Goal: Task Accomplishment & Management: Complete application form

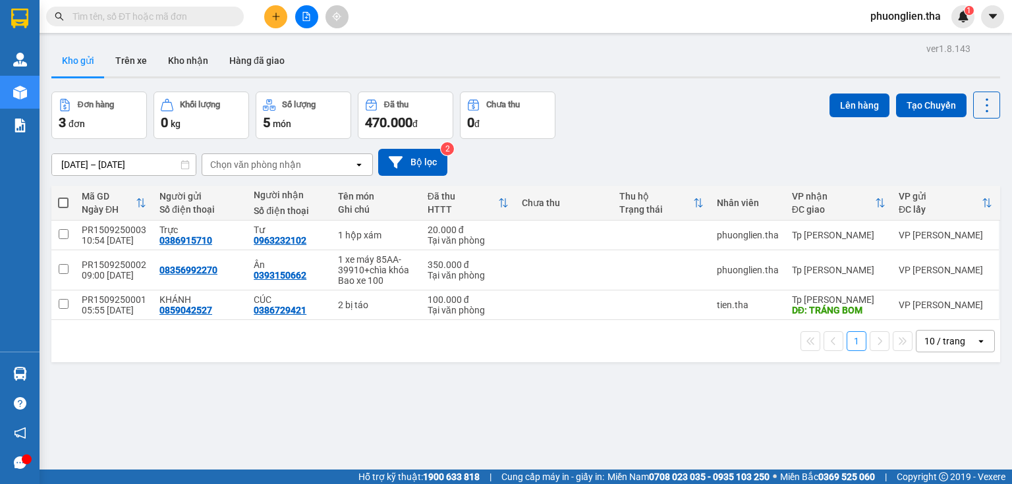
click at [136, 16] on input "text" at bounding box center [149, 16] width 155 height 14
click at [171, 21] on input "text" at bounding box center [149, 16] width 155 height 14
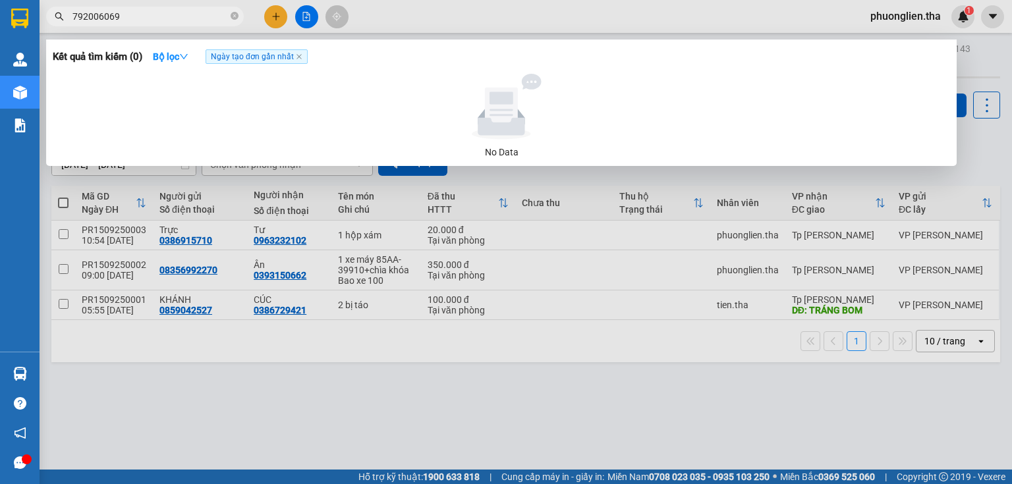
click at [72, 18] on input "792006069" at bounding box center [149, 16] width 155 height 14
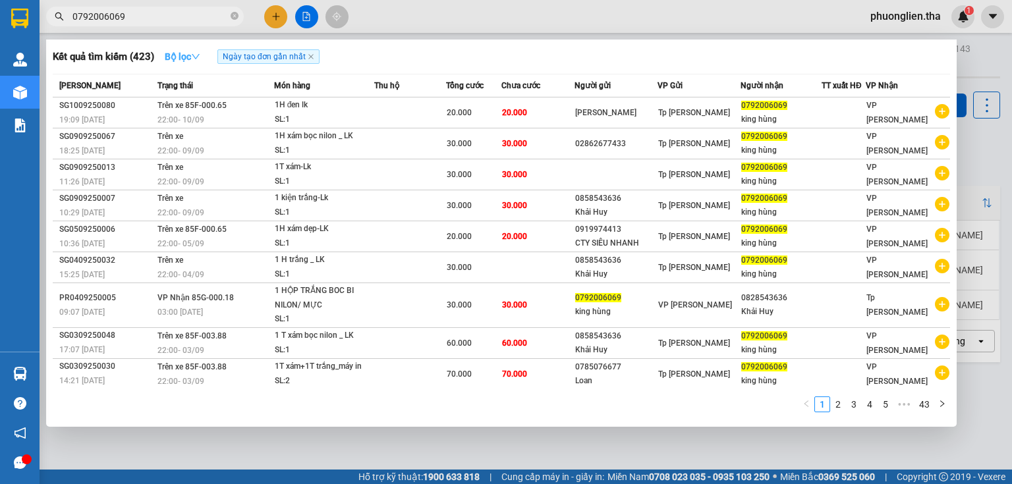
click at [183, 61] on strong "Bộ lọc" at bounding box center [183, 56] width 36 height 11
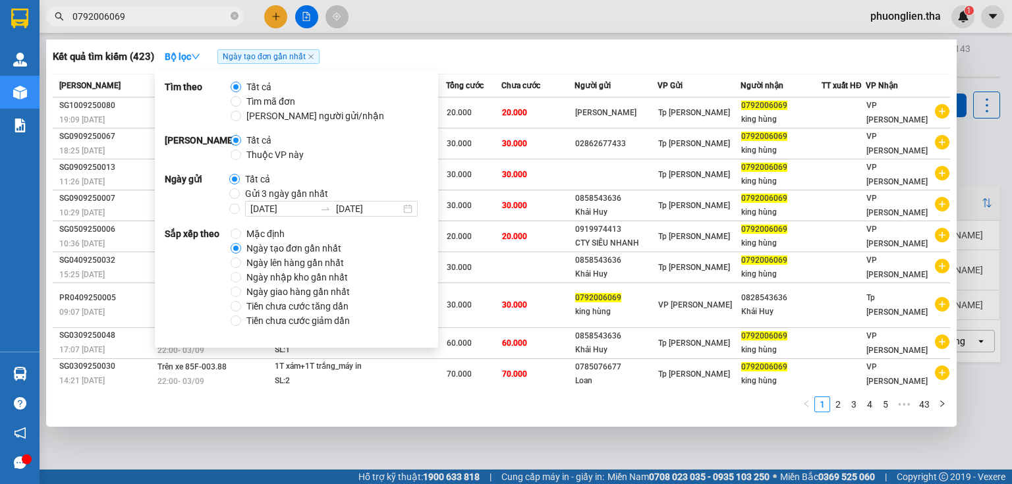
click at [279, 250] on span "Ngày tạo đơn gần nhất" at bounding box center [293, 248] width 105 height 14
click at [241, 250] on input "Ngày tạo đơn gần nhất" at bounding box center [236, 248] width 11 height 11
click at [437, 53] on div "Kết quả tìm kiếm ( 423 ) Bộ lọc Ngày tạo đơn gần nhất" at bounding box center [501, 56] width 897 height 21
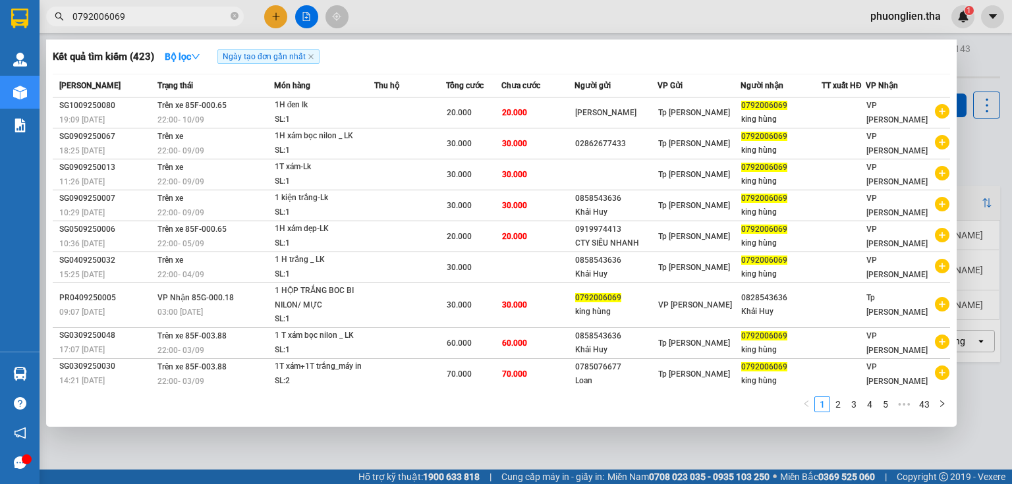
click at [129, 15] on input "0792006069" at bounding box center [149, 16] width 155 height 14
drag, startPoint x: 127, startPoint y: 19, endPoint x: 72, endPoint y: 16, distance: 54.8
click at [72, 16] on input "0792006069" at bounding box center [149, 16] width 155 height 14
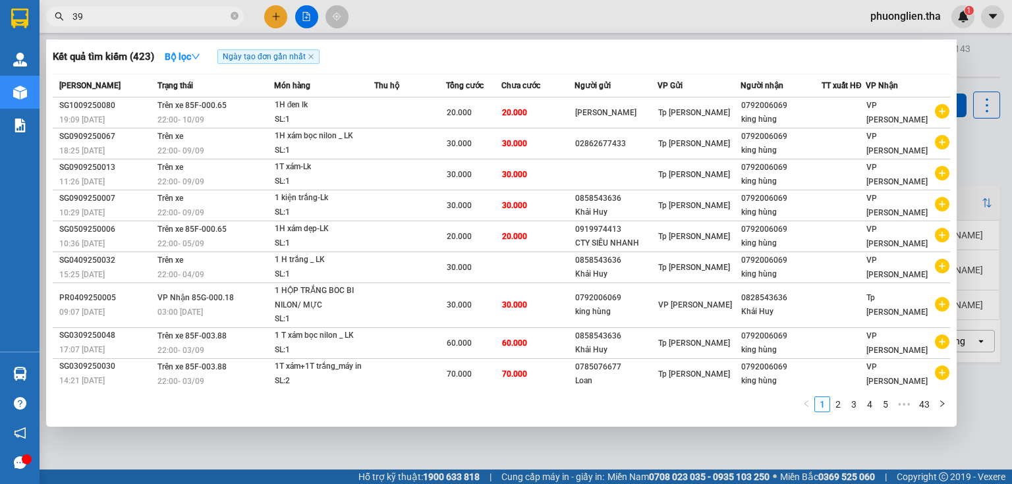
type input "3"
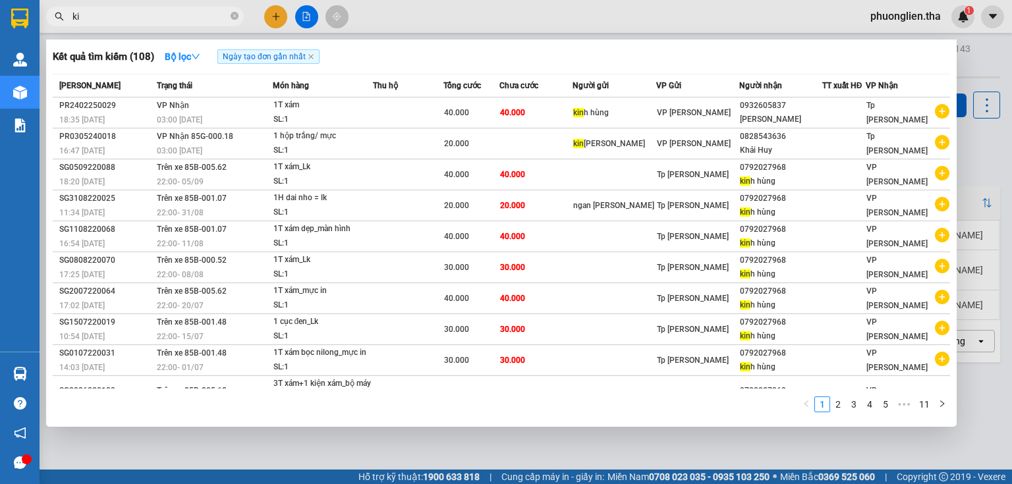
type input "k"
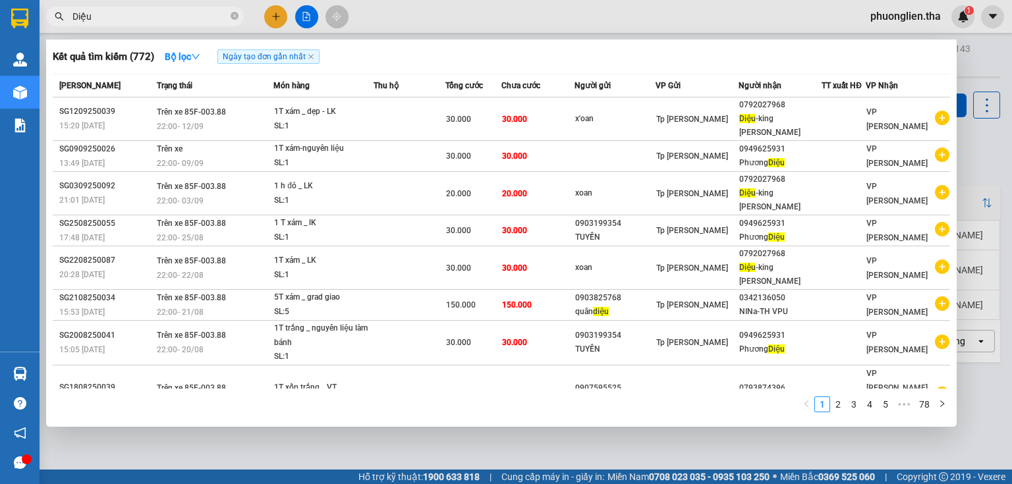
type input "Diệu"
click at [278, 13] on div at bounding box center [506, 242] width 1012 height 484
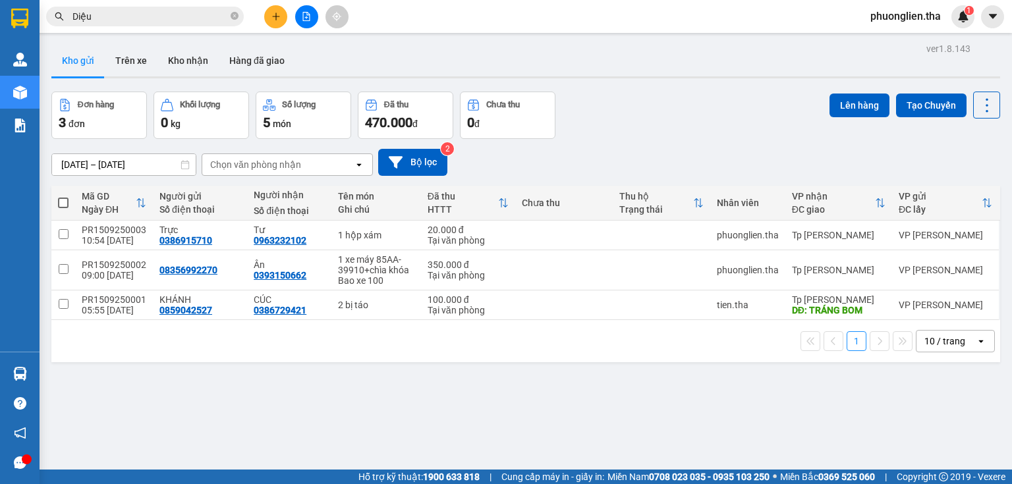
click at [179, 18] on input "Diệu" at bounding box center [149, 16] width 155 height 14
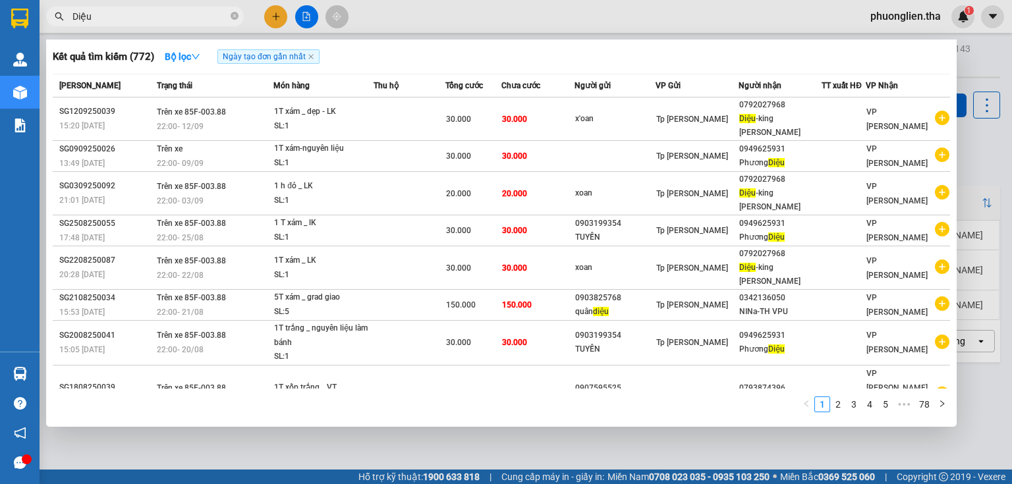
click at [287, 17] on div at bounding box center [506, 242] width 1012 height 484
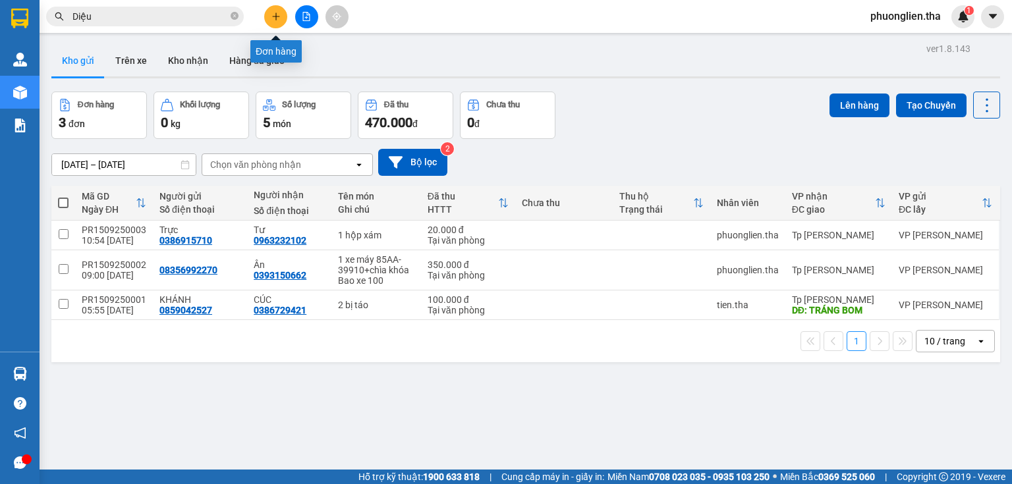
click at [280, 18] on icon "plus" at bounding box center [275, 16] width 9 height 9
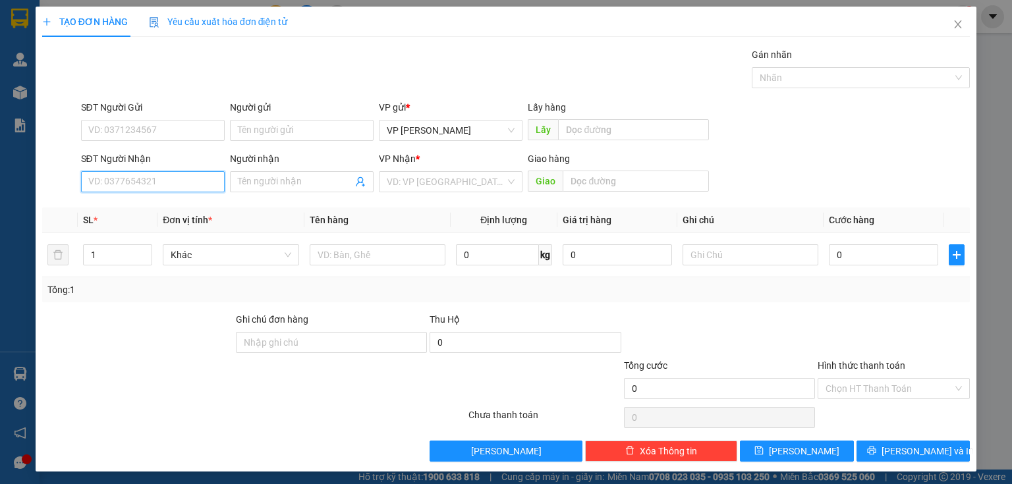
click at [169, 186] on input "SĐT Người Nhận" at bounding box center [153, 181] width 144 height 21
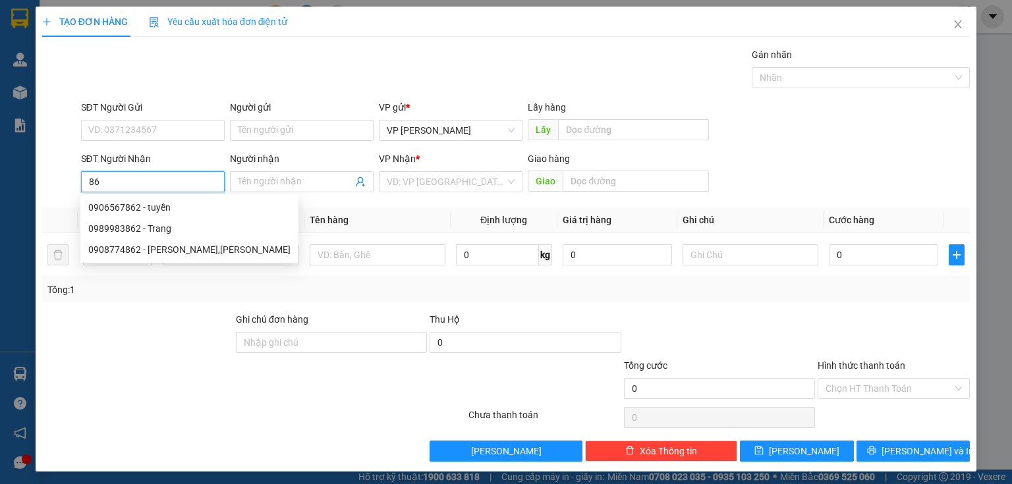
type input "8"
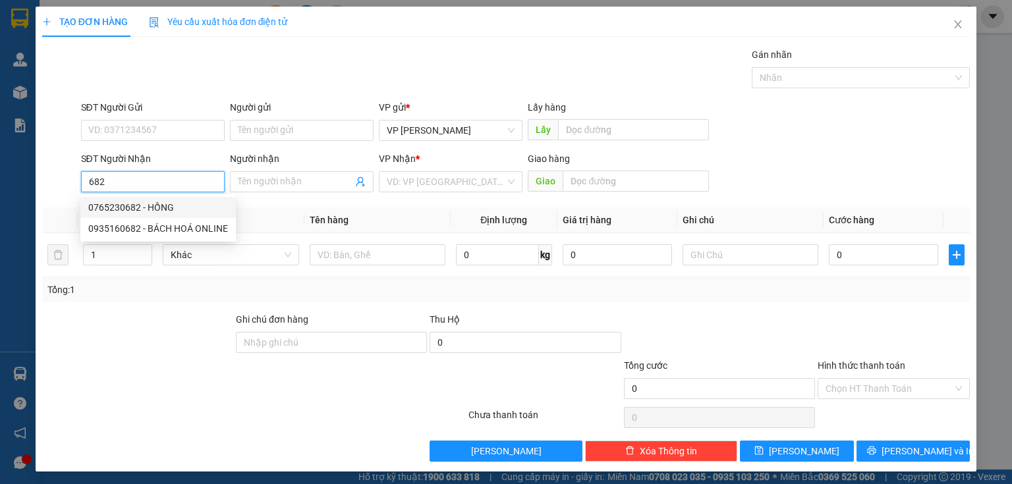
click at [153, 210] on div "0765230682 - HỒNG" at bounding box center [158, 207] width 140 height 14
type input "0765230682"
type input "HỒNG"
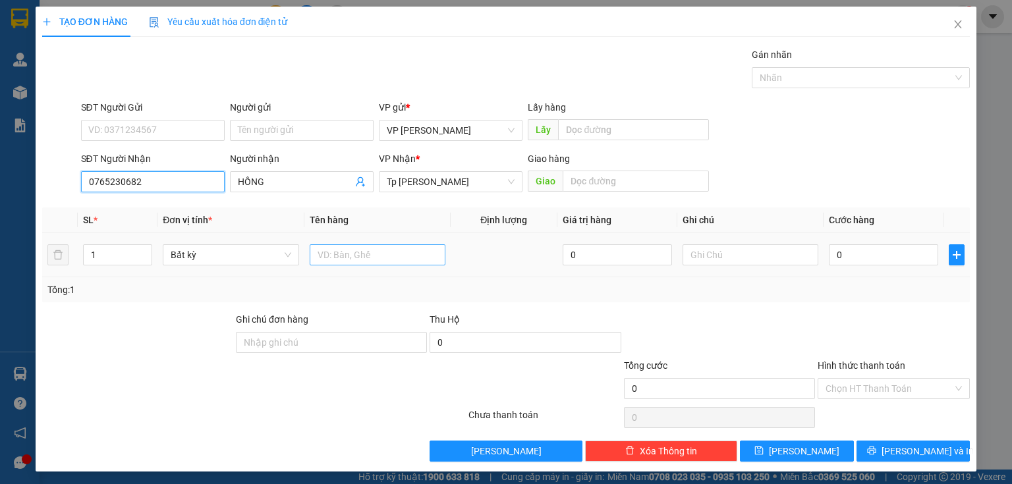
type input "0765230682"
click at [322, 255] on input "text" at bounding box center [378, 254] width 136 height 21
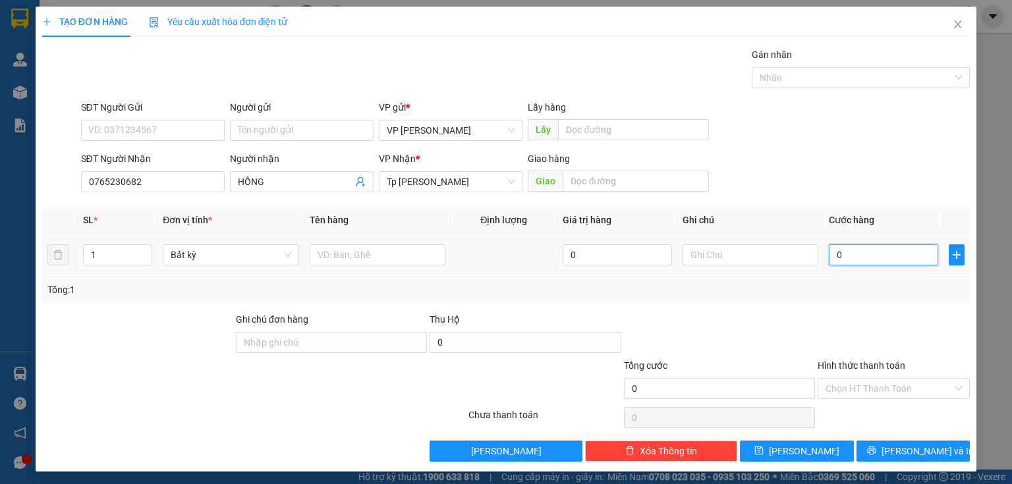
click at [847, 252] on input "0" at bounding box center [883, 254] width 109 height 21
type input "4"
type input "40"
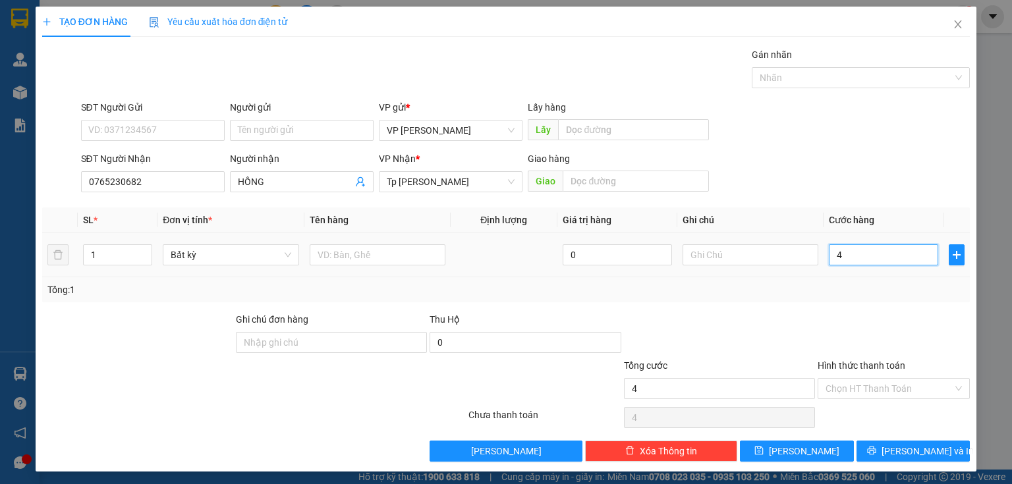
type input "40"
click at [951, 385] on div "Chọn HT Thanh Toán" at bounding box center [894, 388] width 152 height 21
type input "40.000"
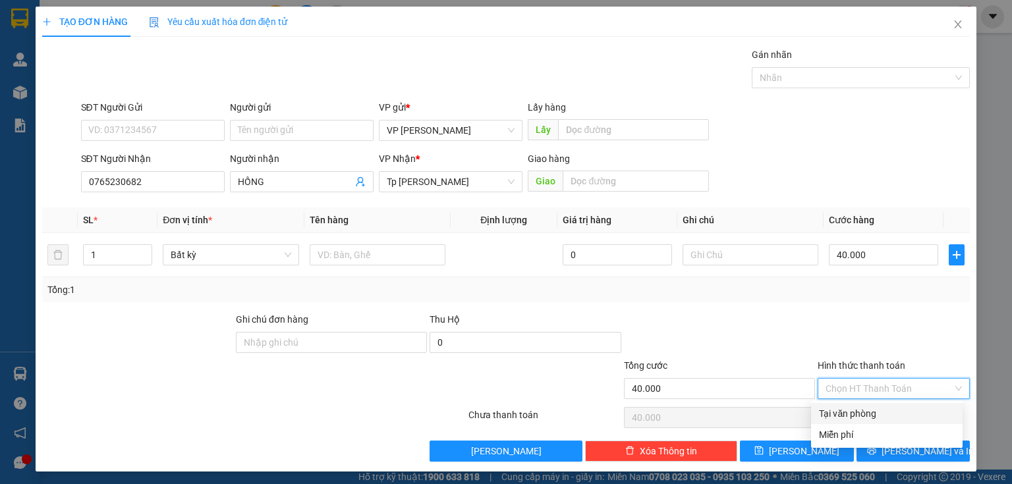
click at [864, 412] on div "Tại văn phòng" at bounding box center [887, 413] width 136 height 14
type input "0"
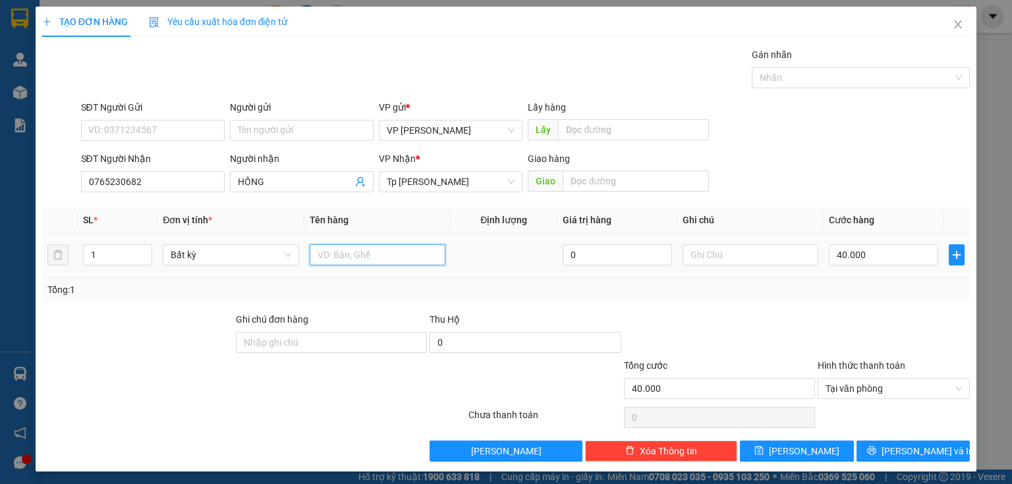
click at [326, 253] on input "text" at bounding box center [378, 254] width 136 height 21
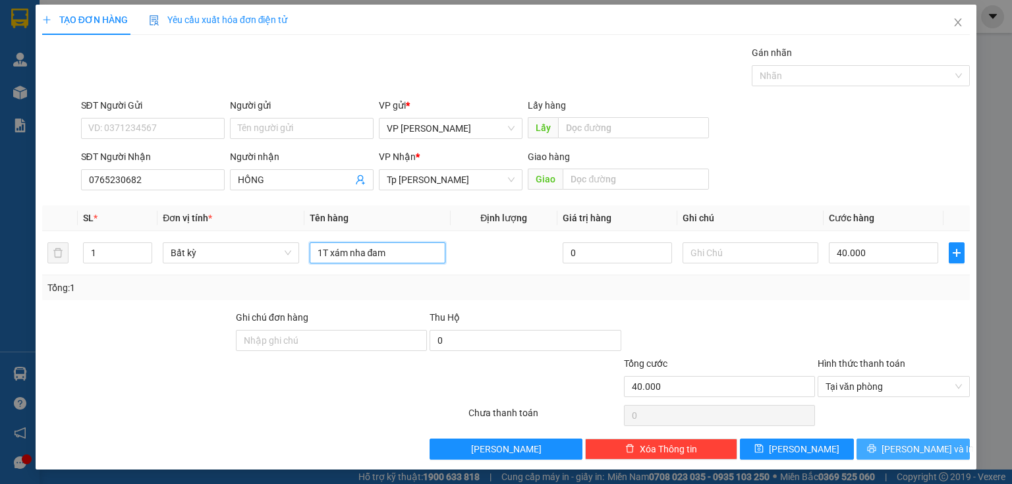
type input "1T xám nha đam"
click at [890, 453] on button "Lưu và In" at bounding box center [913, 449] width 114 height 21
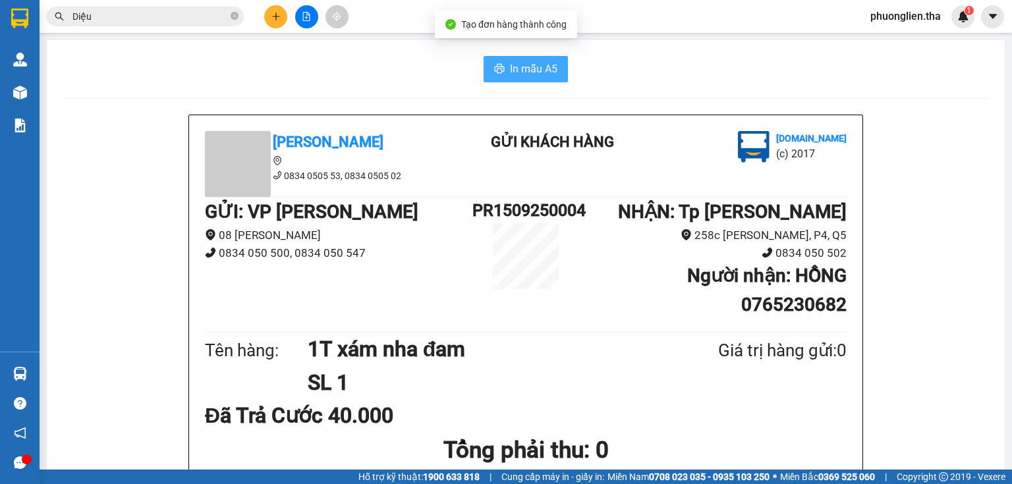
click at [530, 68] on span "In mẫu A5" at bounding box center [533, 69] width 47 height 16
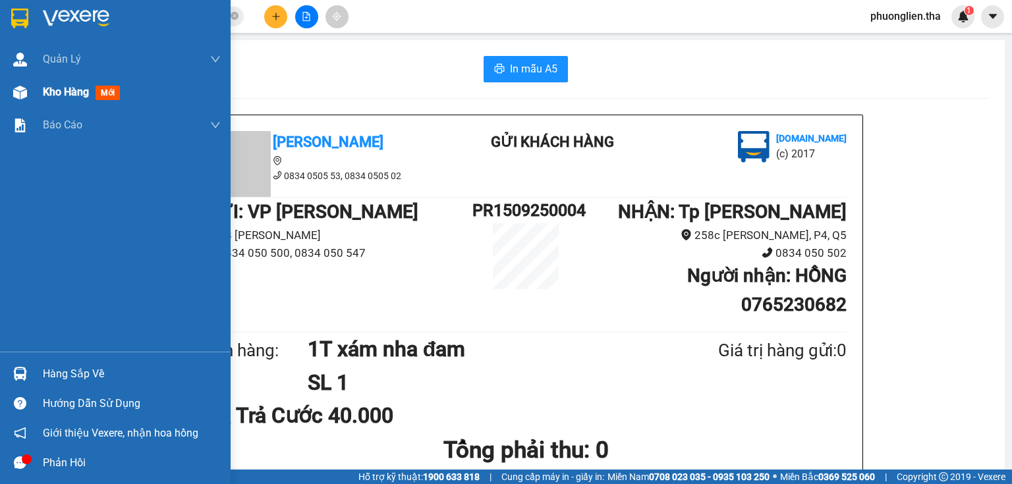
click at [66, 96] on span "Kho hàng" at bounding box center [66, 92] width 46 height 13
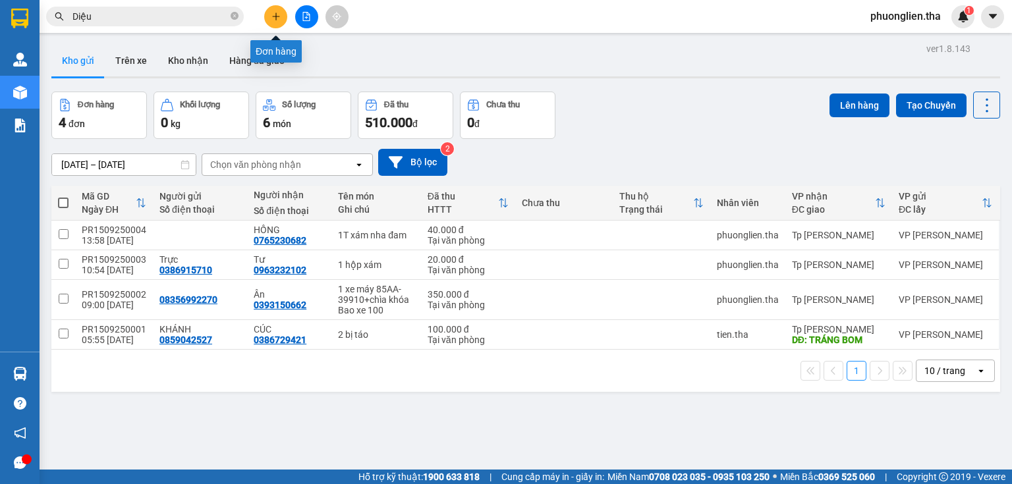
click at [274, 20] on icon "plus" at bounding box center [275, 16] width 9 height 9
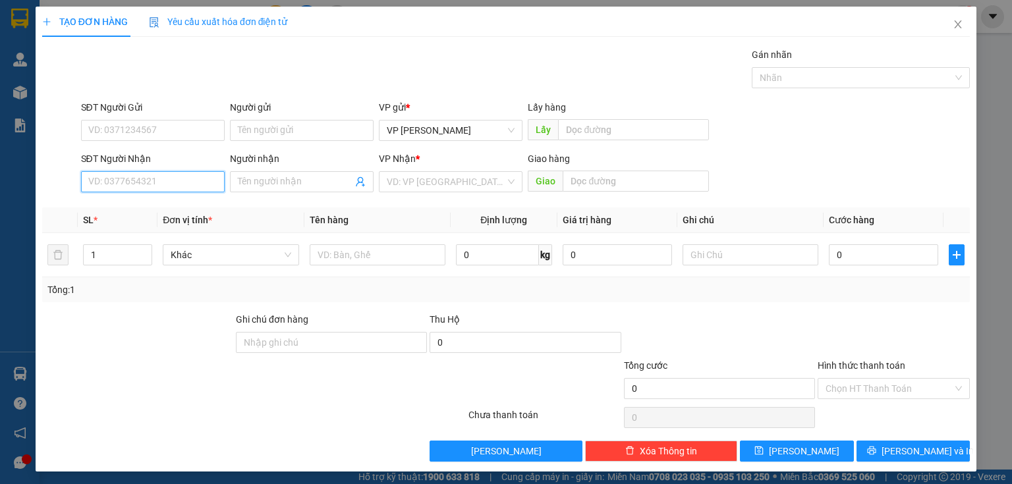
click at [146, 182] on input "SĐT Người Nhận" at bounding box center [153, 181] width 144 height 21
type input "6"
type input "7"
click at [124, 211] on div "0769673670 - phượng" at bounding box center [151, 207] width 126 height 14
type input "0769673670"
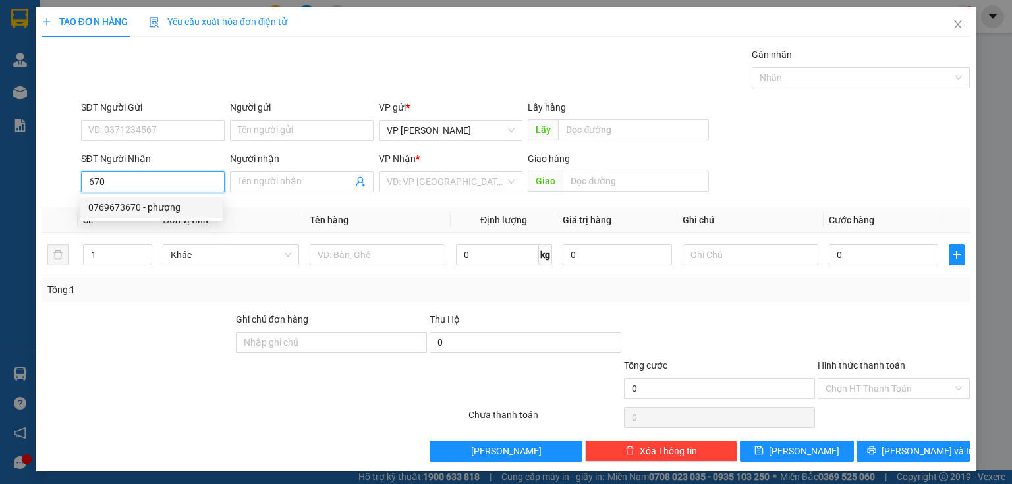
type input "phượng"
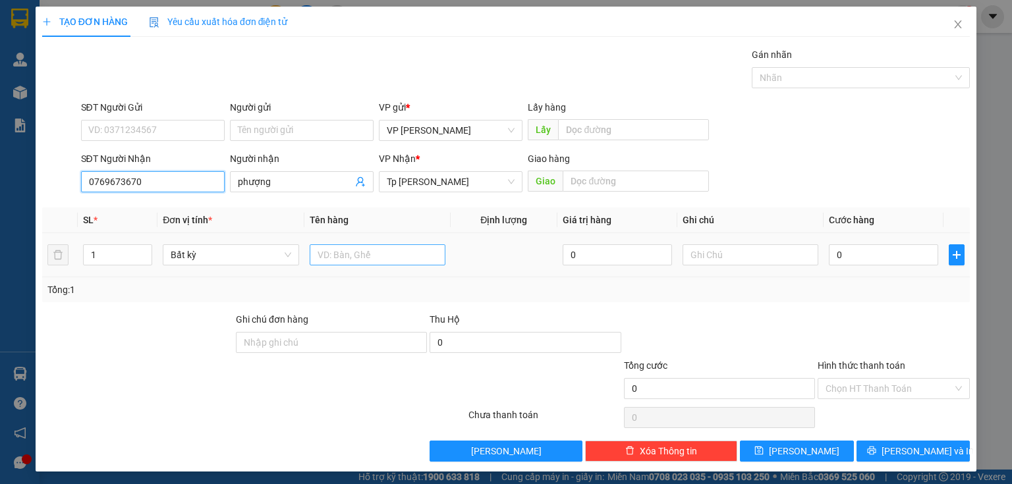
type input "0769673670"
click at [352, 255] on input "text" at bounding box center [378, 254] width 136 height 21
type input "1 bịch táo"
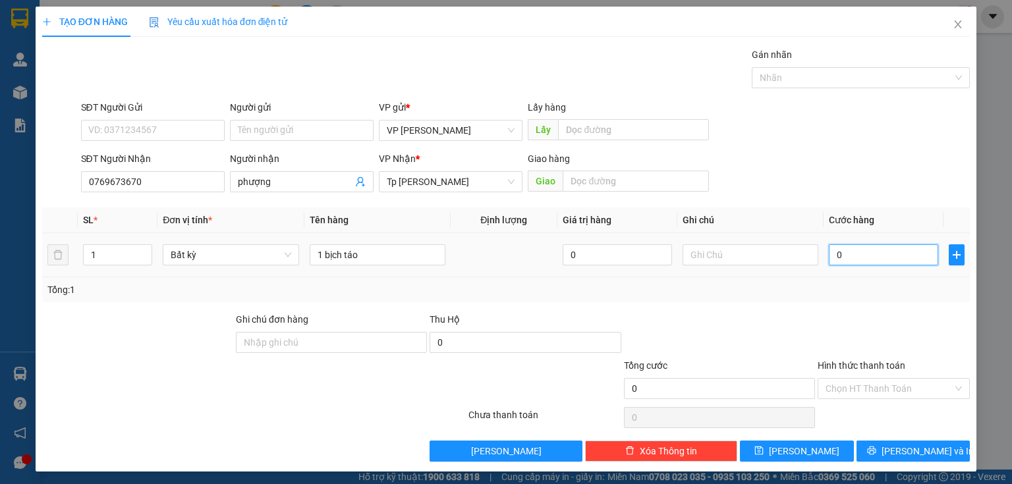
click at [877, 250] on input "0" at bounding box center [883, 254] width 109 height 21
type input "3"
type input "30"
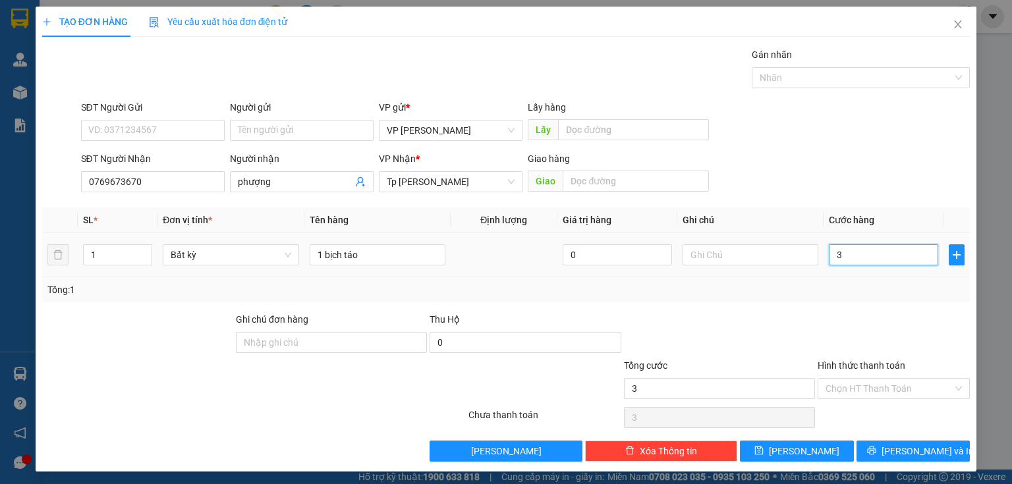
type input "30"
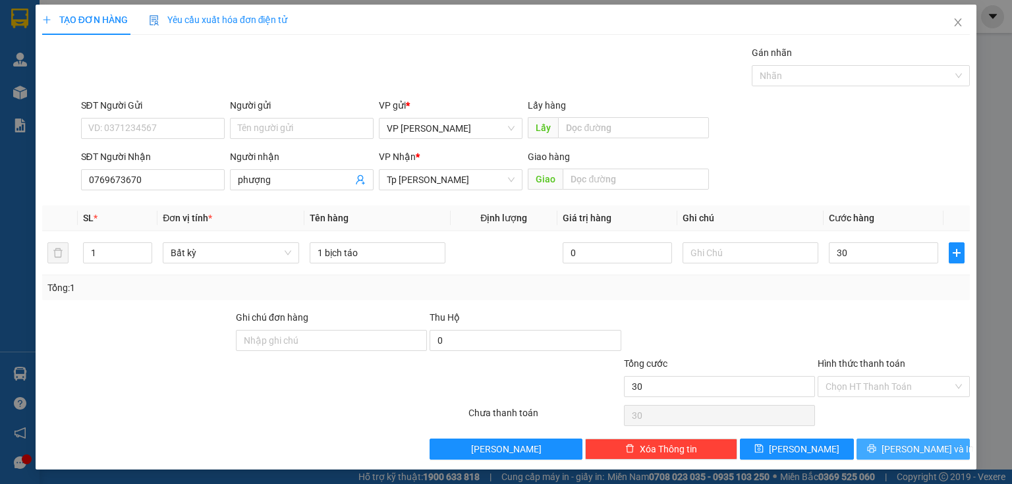
type input "30.000"
click at [903, 447] on span "Lưu và In" at bounding box center [927, 449] width 92 height 14
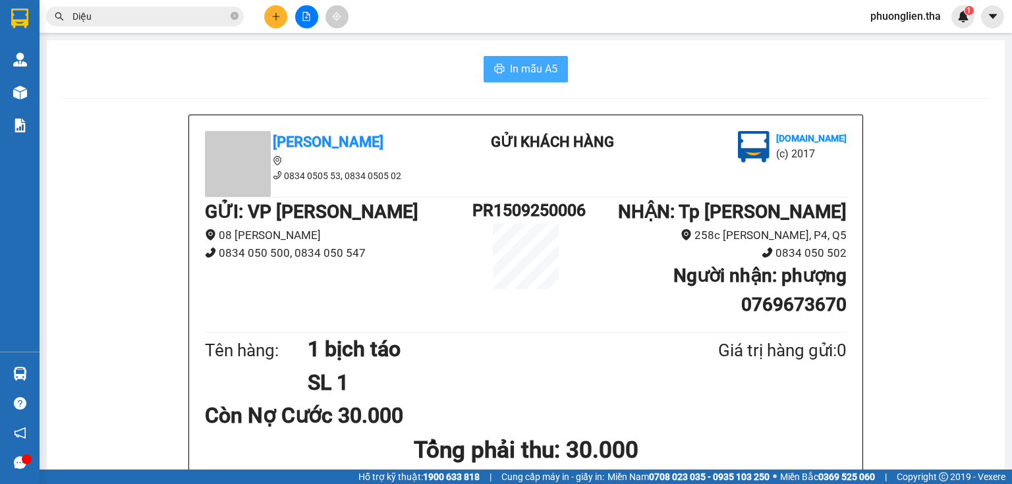
click at [543, 72] on span "In mẫu A5" at bounding box center [533, 69] width 47 height 16
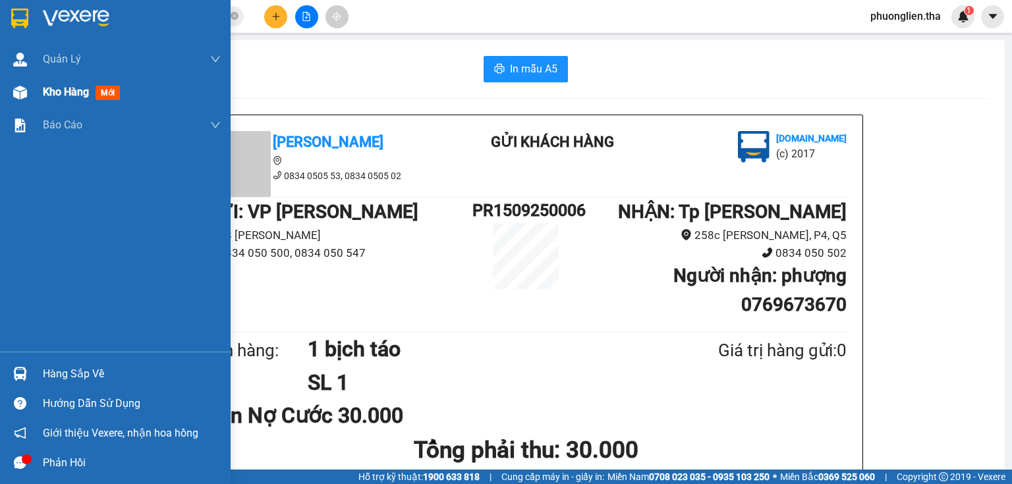
click at [45, 94] on span "Kho hàng" at bounding box center [66, 92] width 46 height 13
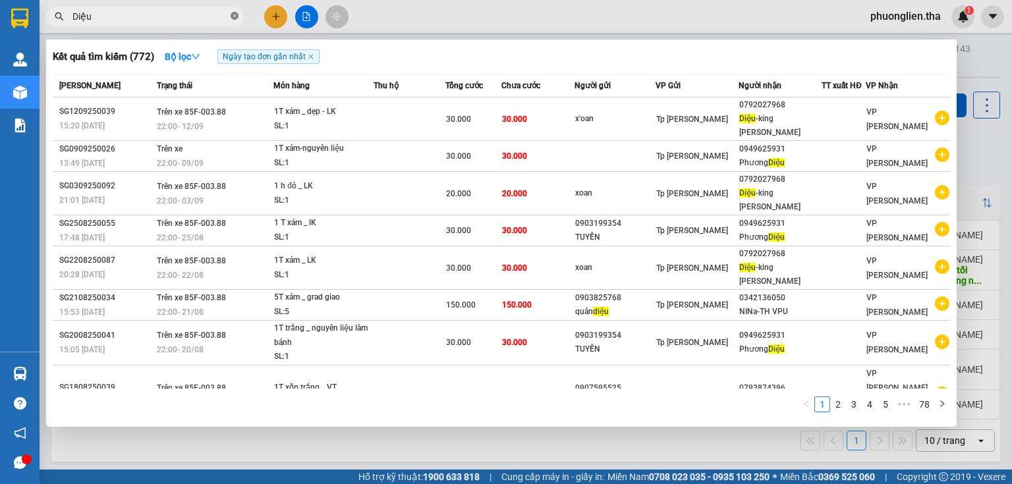
click at [231, 13] on icon "close-circle" at bounding box center [235, 16] width 8 height 8
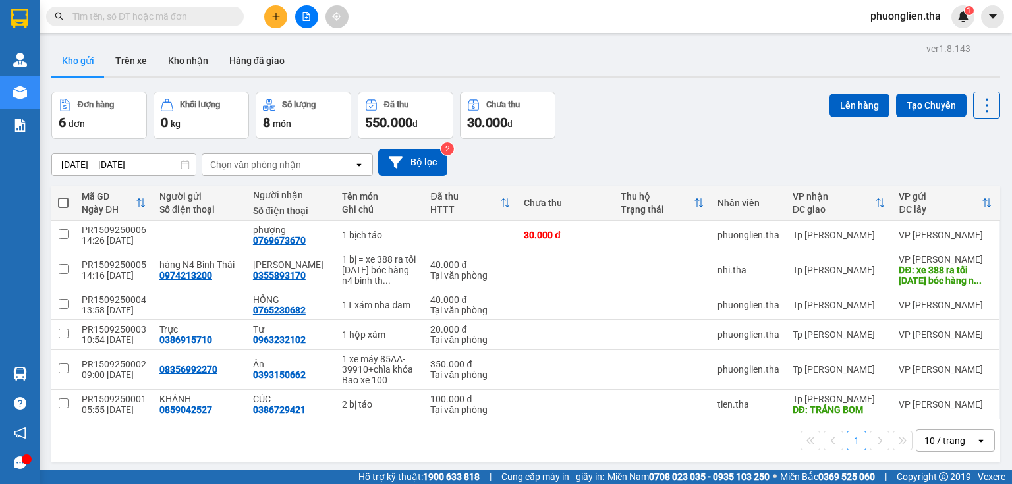
click at [153, 22] on input "text" at bounding box center [149, 16] width 155 height 14
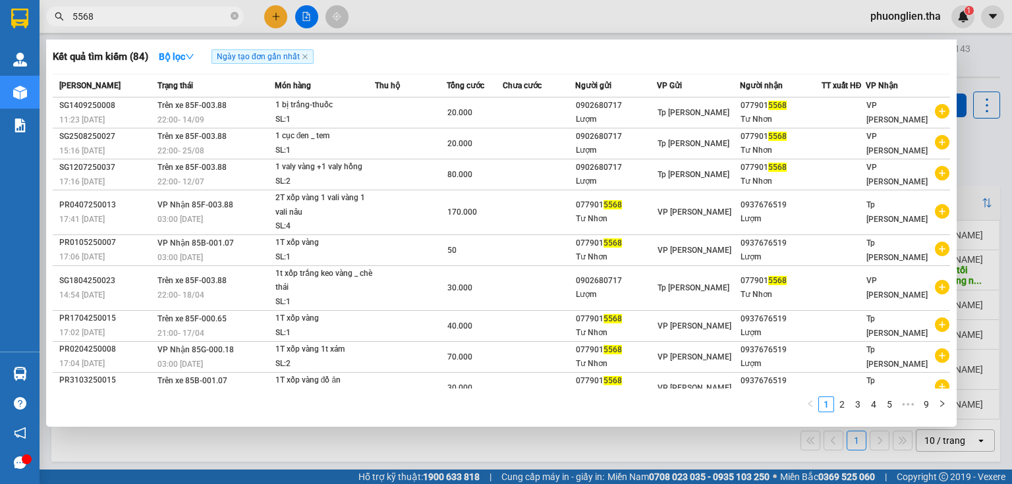
type input "5568"
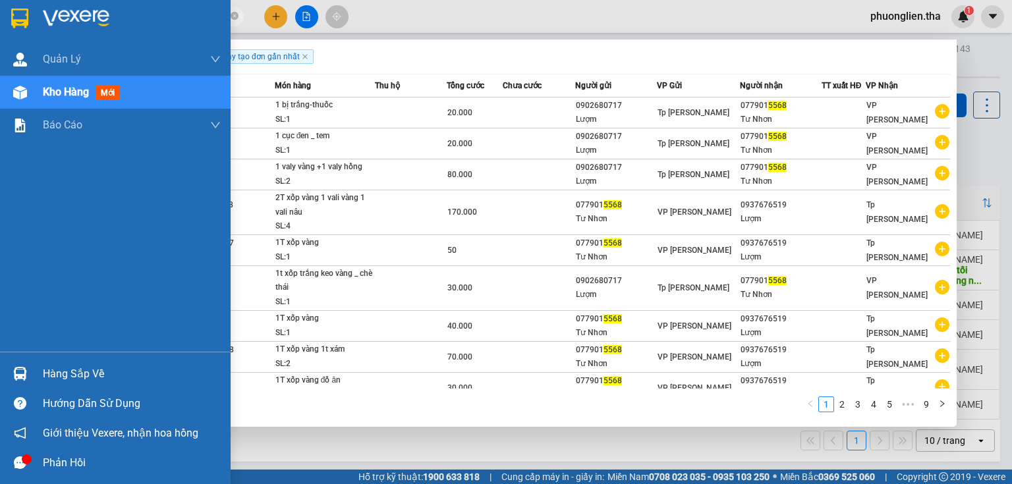
click at [74, 87] on span "Kho hàng" at bounding box center [66, 92] width 46 height 13
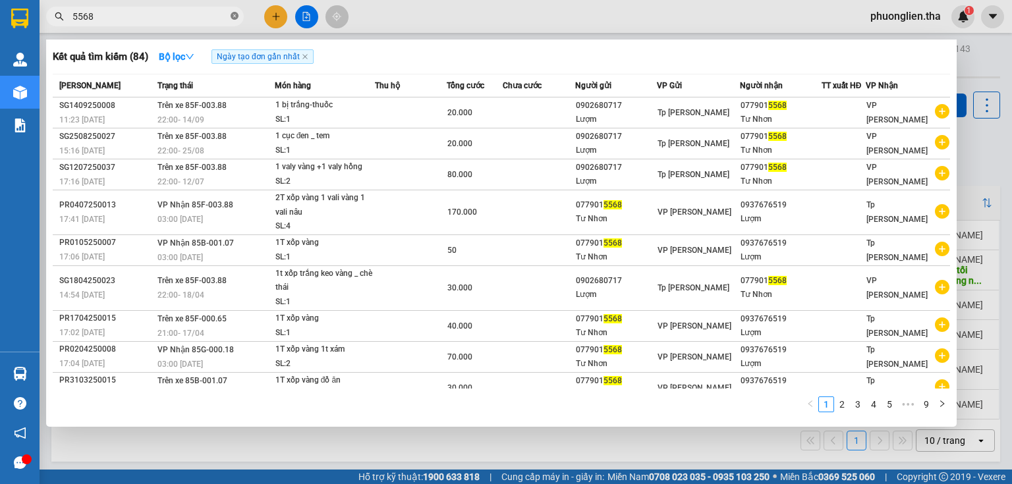
click at [231, 18] on icon "close-circle" at bounding box center [235, 16] width 8 height 8
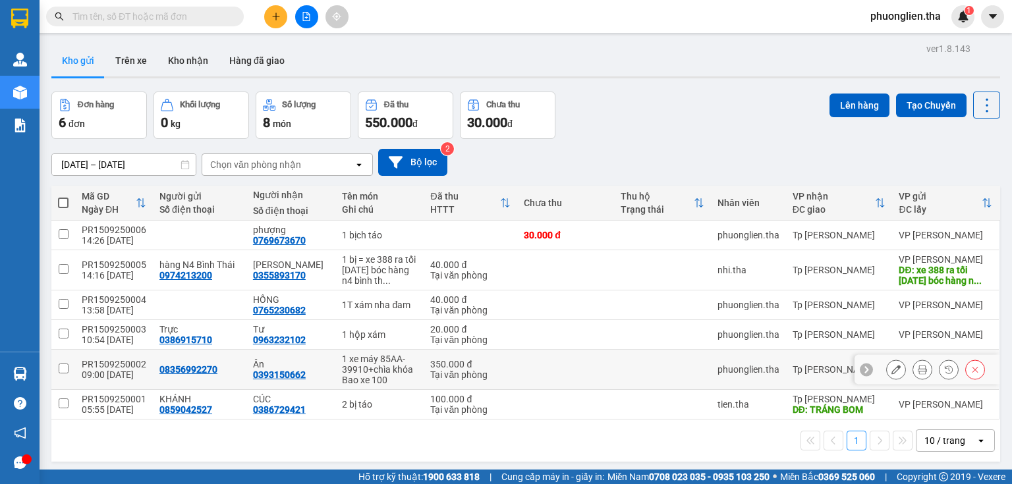
click at [265, 377] on div "0393150662" at bounding box center [279, 375] width 53 height 11
click at [891, 370] on icon at bounding box center [895, 369] width 9 height 9
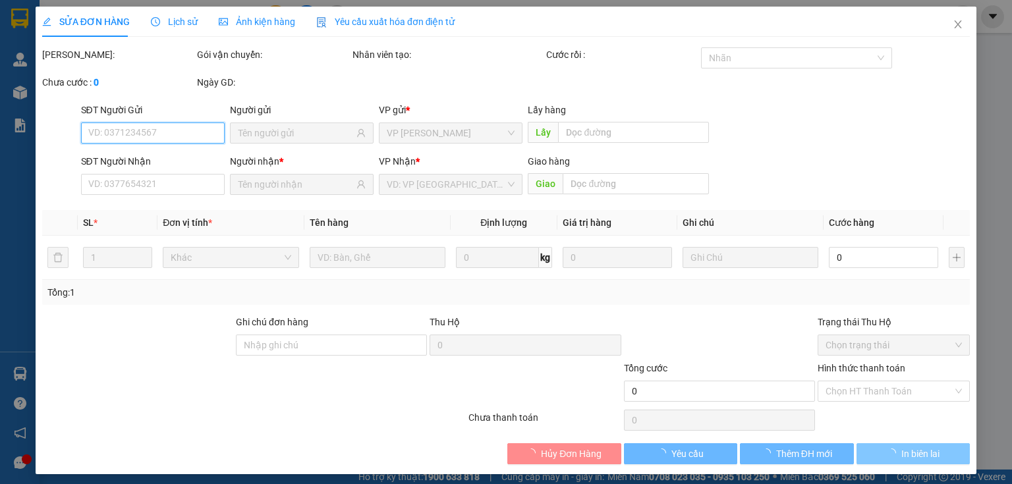
type input "08356992270"
type input "0393150662"
type input "350.000"
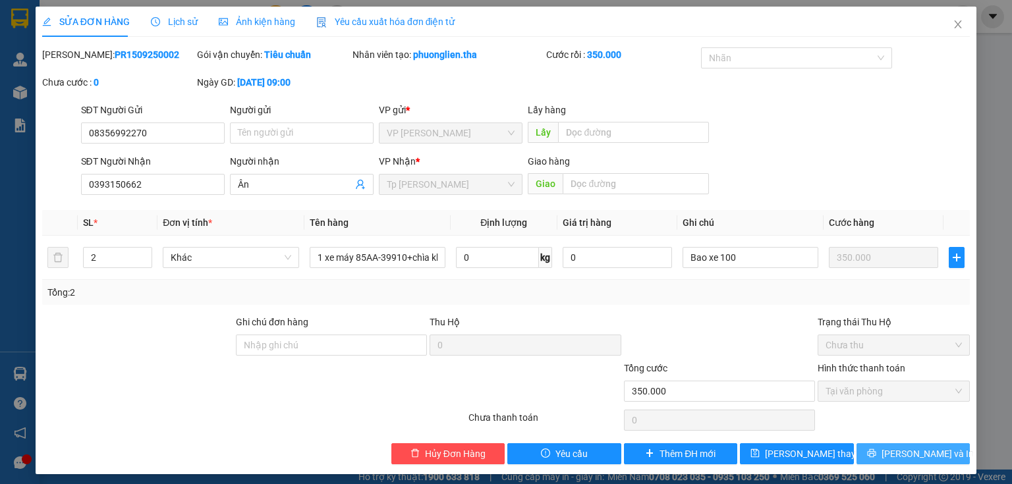
click at [877, 455] on button "Lưu và In" at bounding box center [913, 453] width 114 height 21
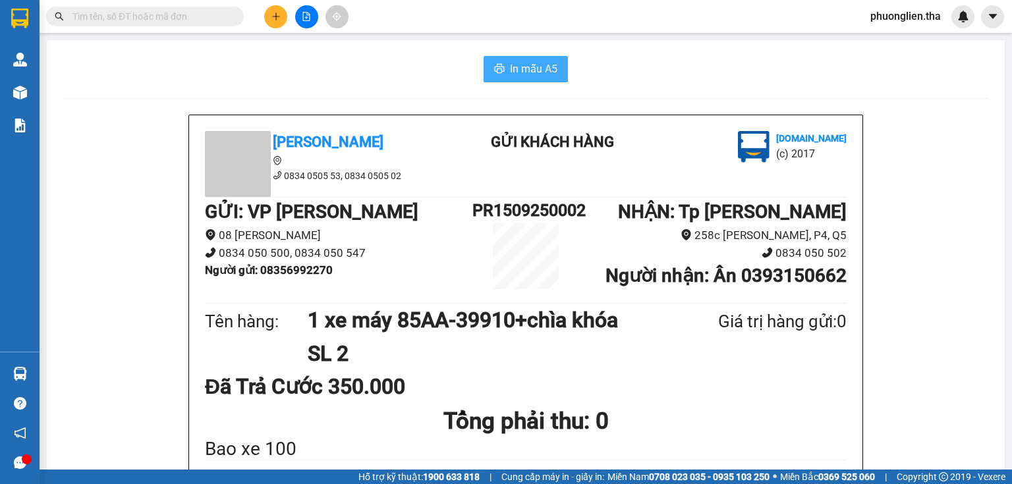
click at [533, 70] on span "In mẫu A5" at bounding box center [533, 69] width 47 height 16
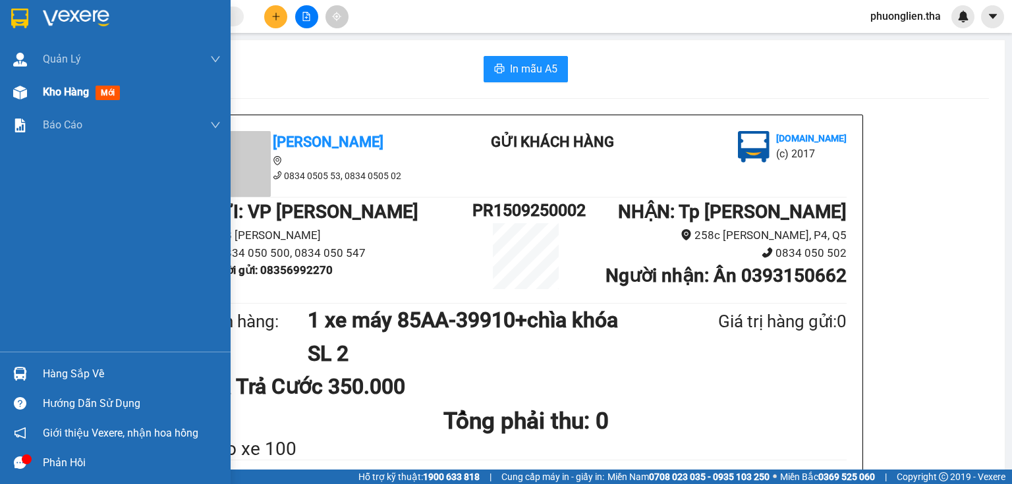
click at [74, 93] on span "Kho hàng" at bounding box center [66, 92] width 46 height 13
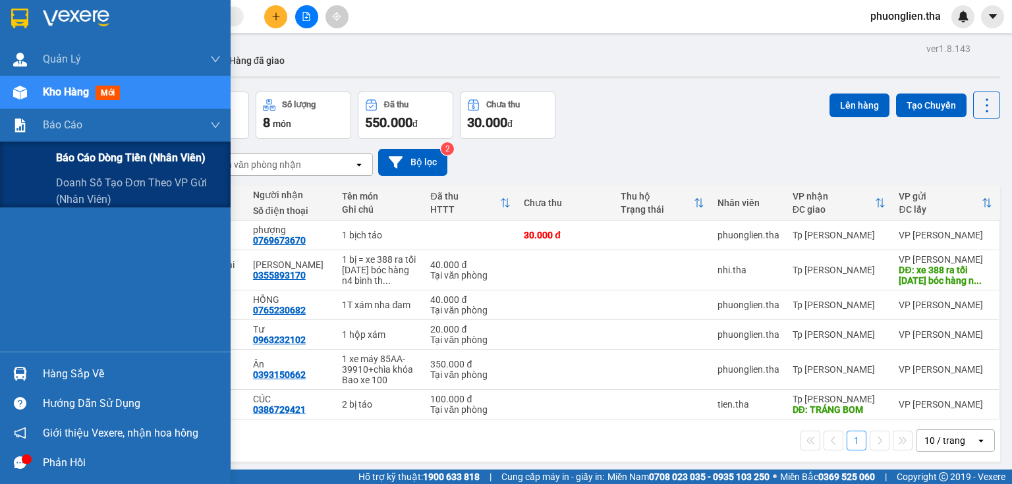
click at [157, 163] on span "Báo cáo dòng tiền (nhân viên)" at bounding box center [131, 158] width 150 height 16
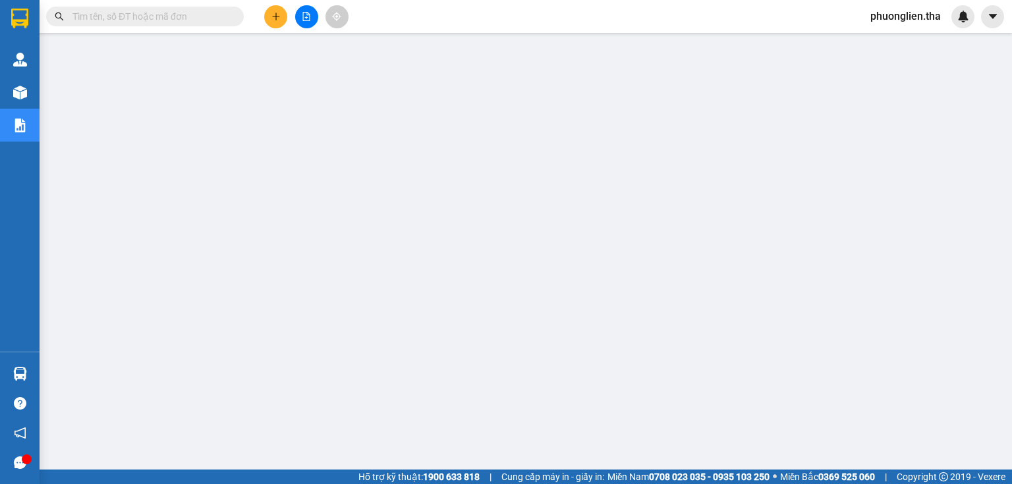
click at [159, 23] on input "text" at bounding box center [149, 16] width 155 height 14
click at [991, 16] on icon "caret-down" at bounding box center [992, 16] width 8 height 5
click at [922, 21] on span "phuonglien.tha" at bounding box center [906, 16] width 92 height 16
click at [896, 40] on span "Đăng xuất" at bounding box center [911, 41] width 65 height 14
